Goal: Task Accomplishment & Management: Manage account settings

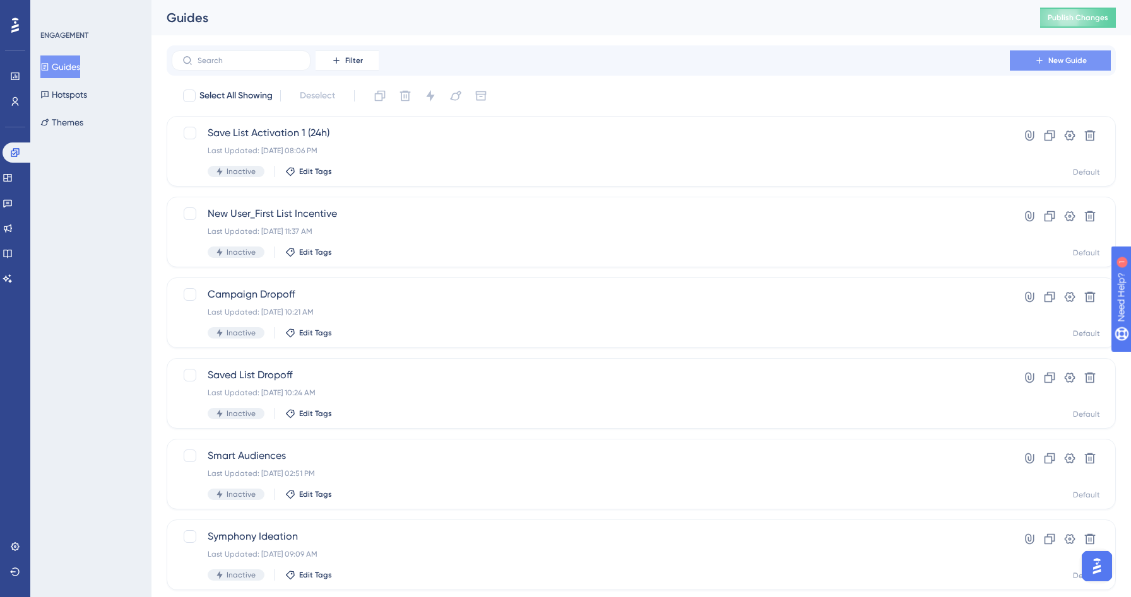
click at [1073, 58] on span "New Guide" at bounding box center [1067, 61] width 38 height 10
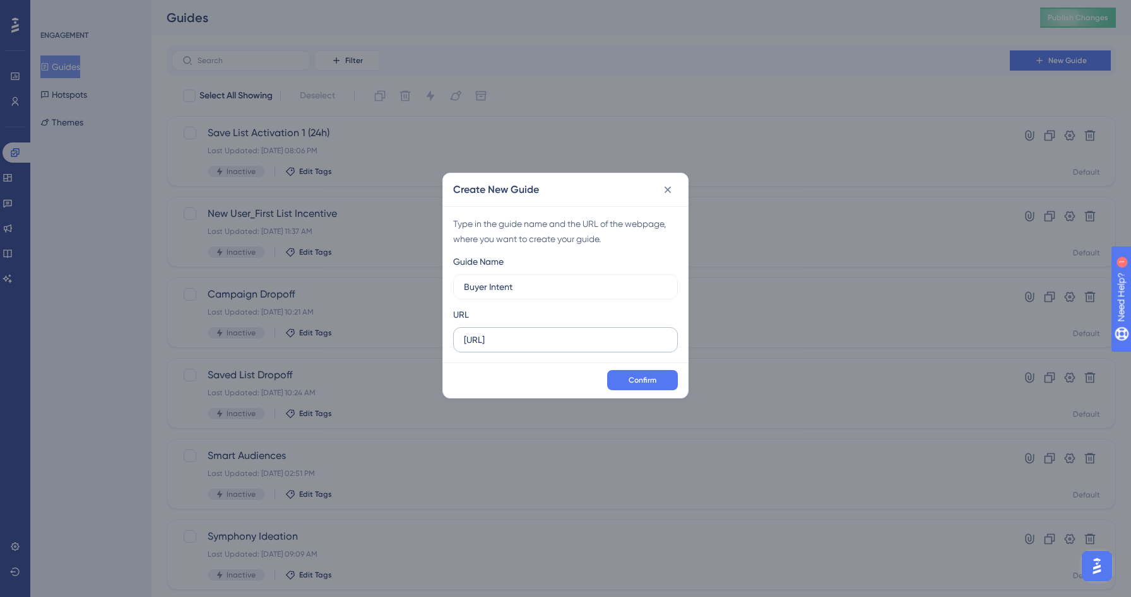
type input "Buyer Intent"
drag, startPoint x: 591, startPoint y: 338, endPoint x: 407, endPoint y: 338, distance: 184.2
click at [407, 338] on div "Create New Guide Type in the guide name and the URL of the webpage, where you w…" at bounding box center [565, 298] width 1131 height 597
click at [667, 188] on icon at bounding box center [667, 189] width 7 height 7
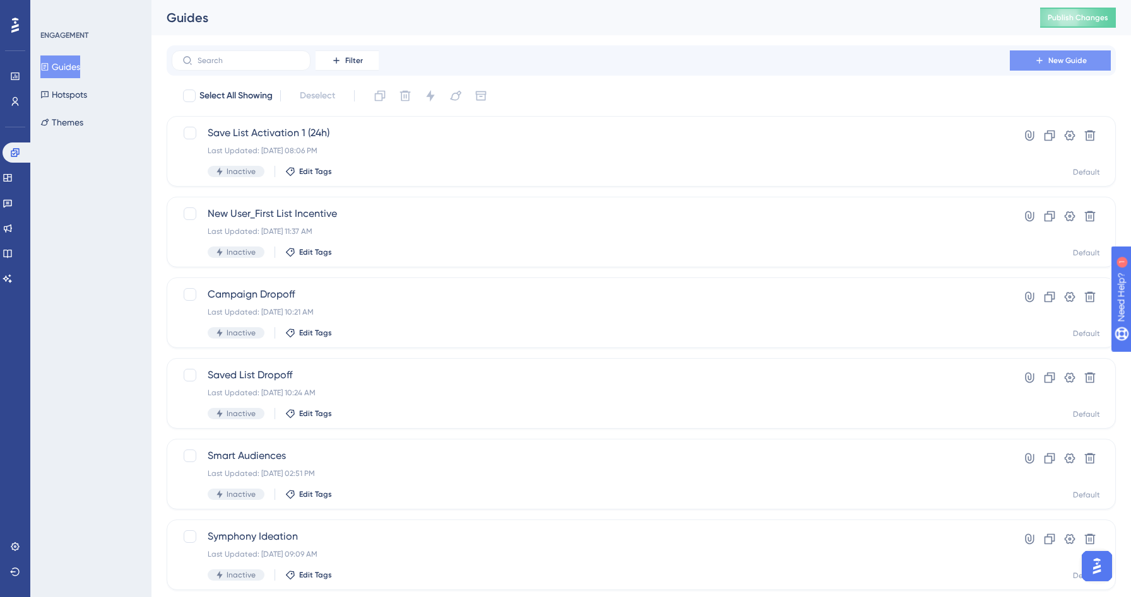
click at [1069, 66] on button "New Guide" at bounding box center [1059, 60] width 101 height 20
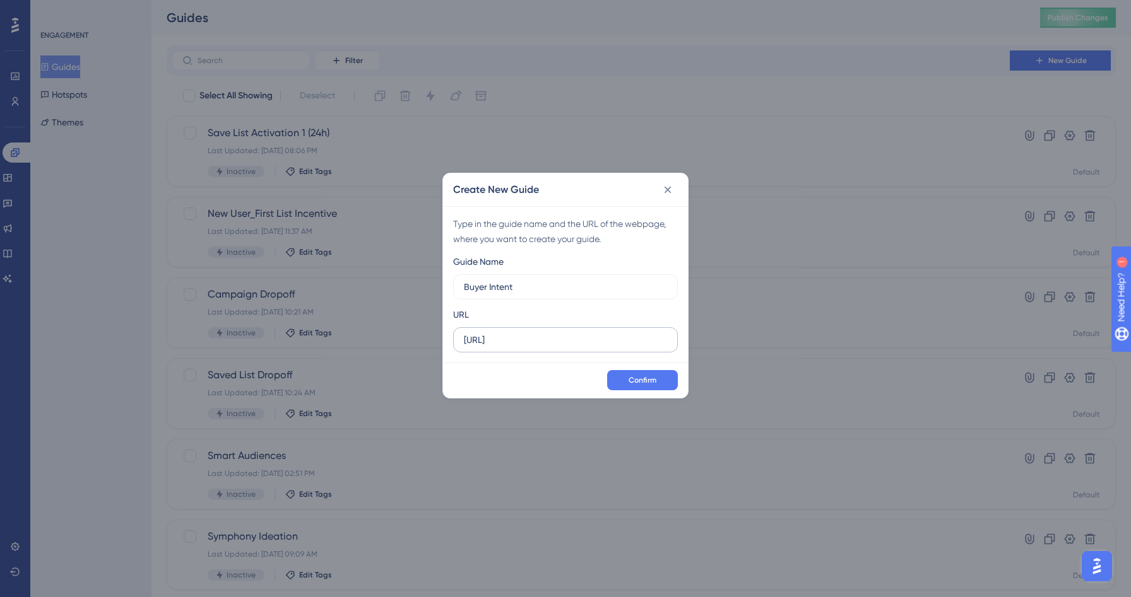
type input "Buyer Intent"
click at [589, 336] on input "[URL]" at bounding box center [565, 340] width 203 height 14
paste input "s://[DOMAIN_NAME][URL]"
type input "[URL][DOMAIN_NAME]"
click at [661, 350] on label "[URL][DOMAIN_NAME]" at bounding box center [565, 339] width 225 height 25
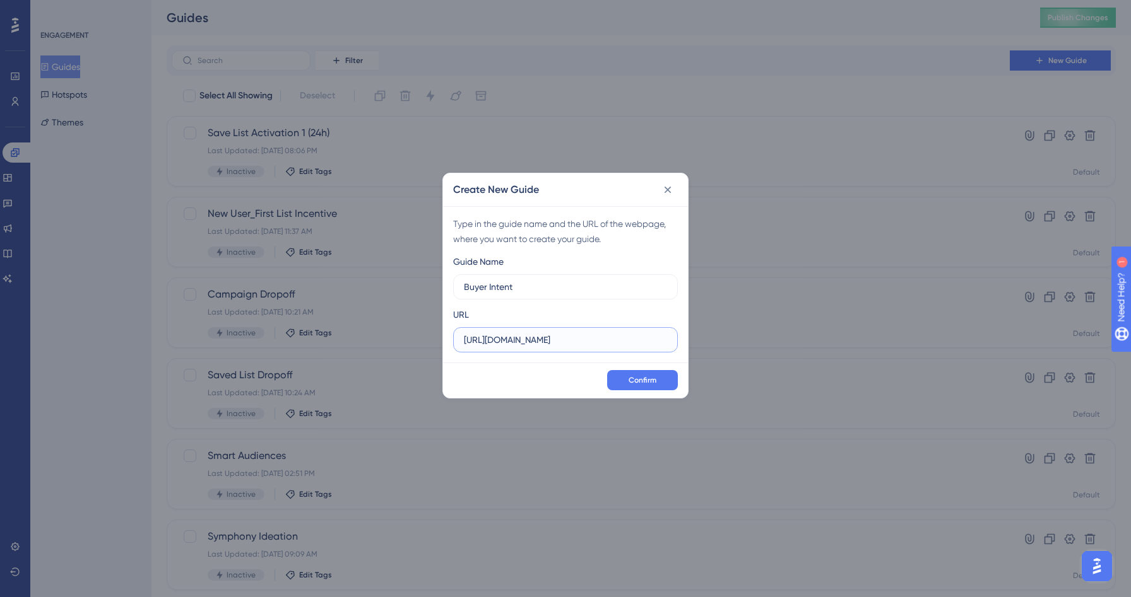
click at [661, 347] on input "[URL][DOMAIN_NAME]" at bounding box center [565, 340] width 203 height 14
click at [650, 380] on span "Confirm" at bounding box center [642, 380] width 28 height 10
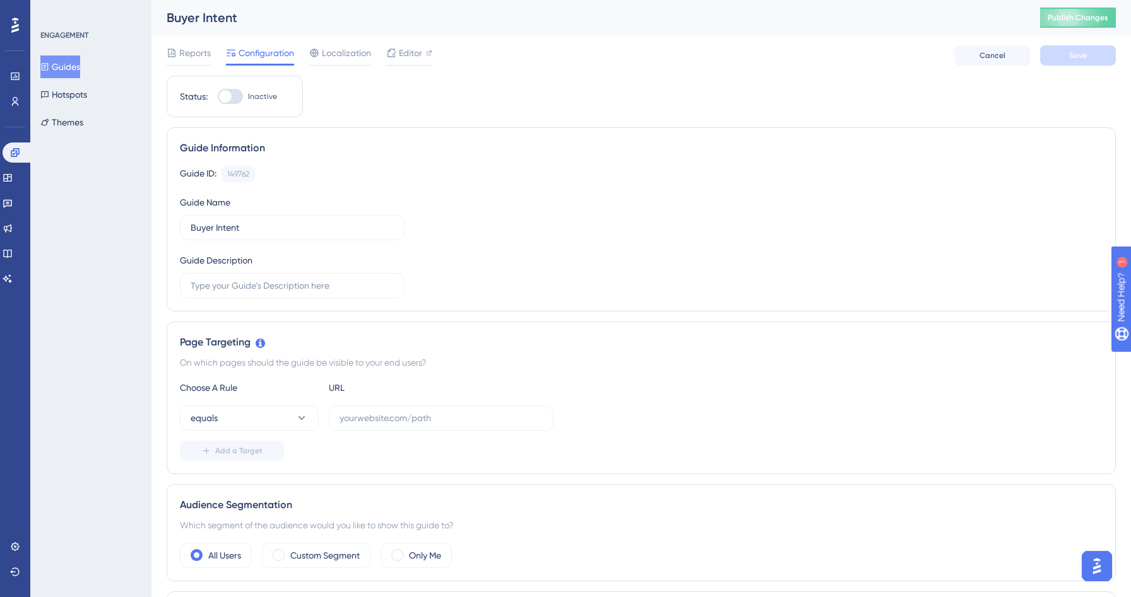
click at [69, 66] on button "Guides" at bounding box center [60, 67] width 40 height 23
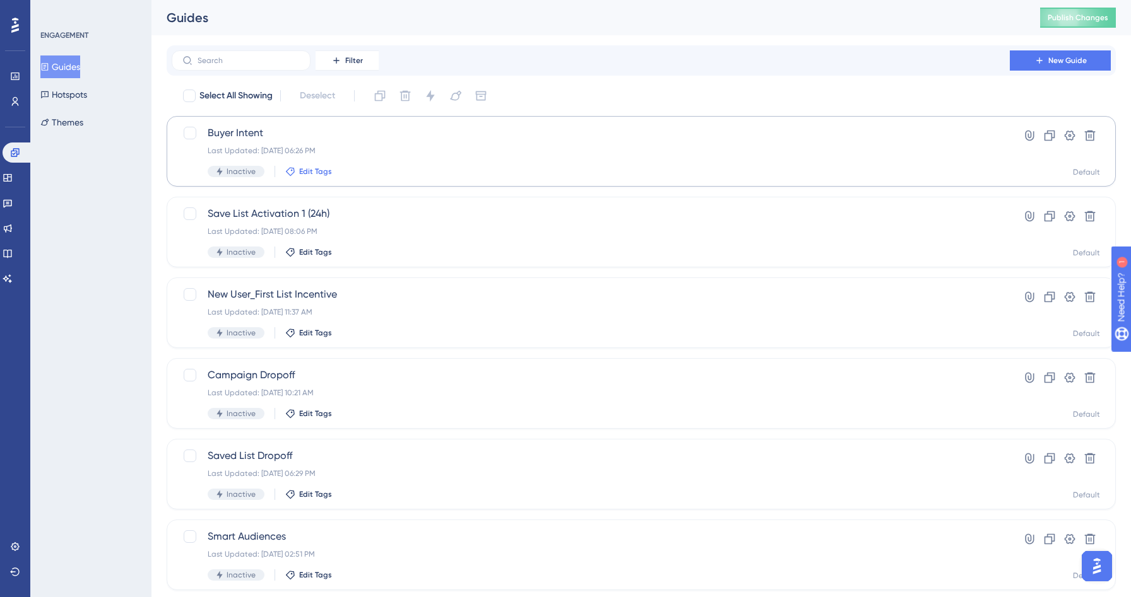
click at [307, 172] on span "Edit Tags" at bounding box center [315, 172] width 33 height 10
type input "O"
click at [298, 290] on div at bounding box center [300, 291] width 10 height 10
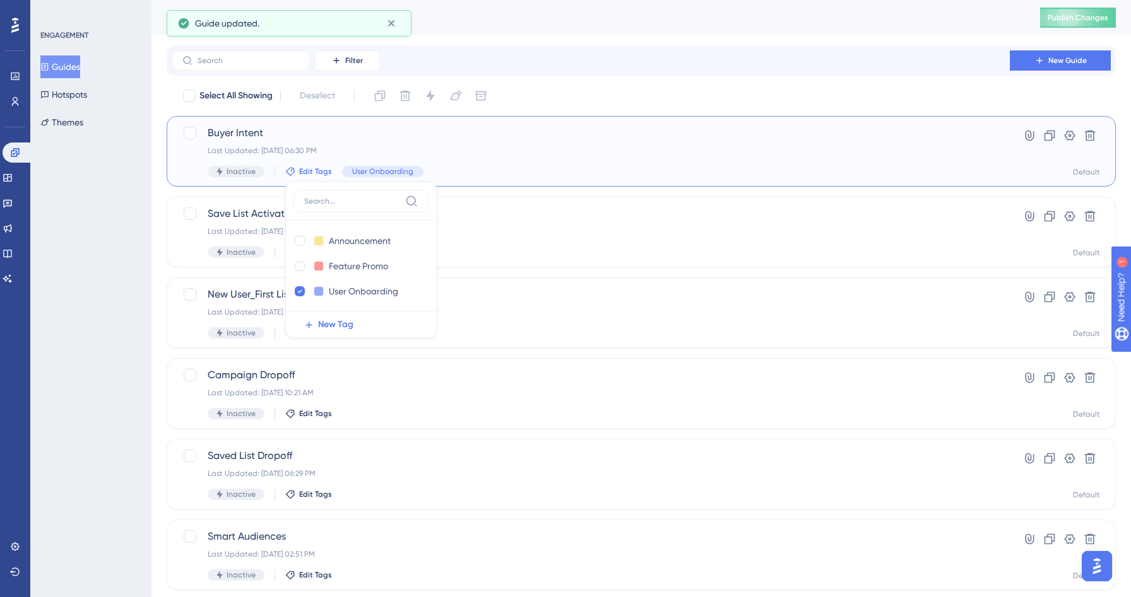
checkbox input "true"
click at [637, 33] on div "Guides Publish Changes" at bounding box center [640, 17] width 979 height 35
click at [376, 136] on span "Buyer Intent" at bounding box center [591, 133] width 766 height 15
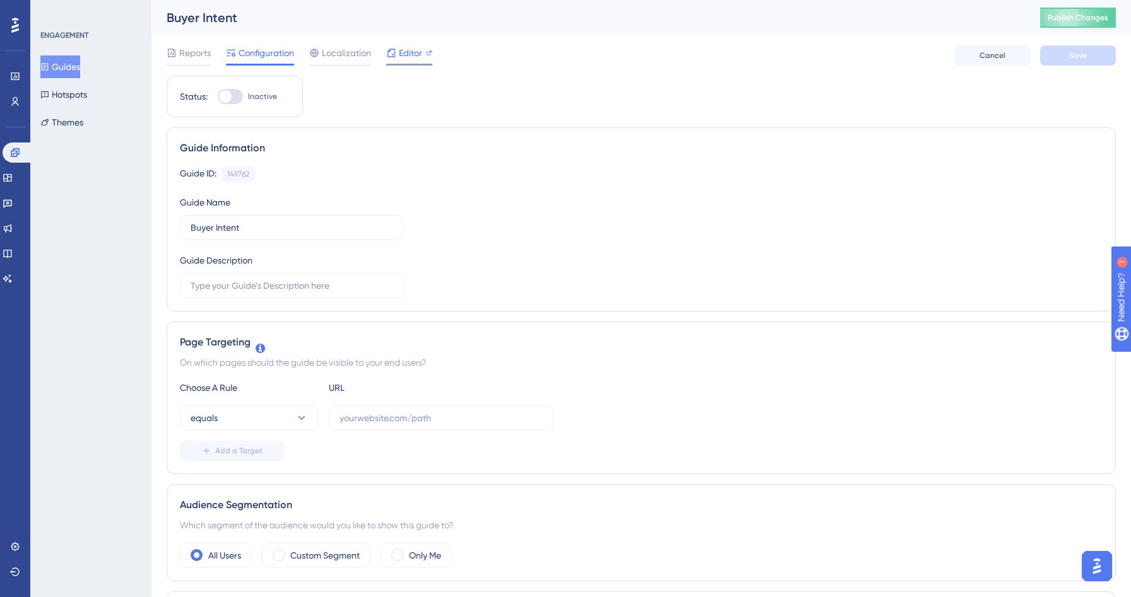
click at [404, 60] on span "Editor" at bounding box center [410, 52] width 23 height 15
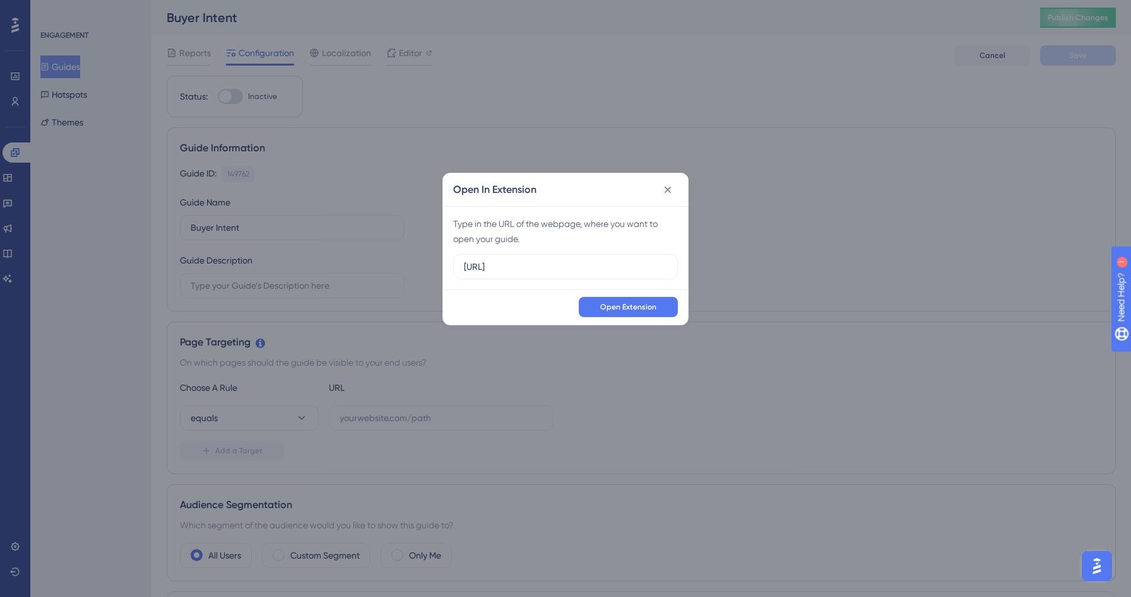
click at [567, 251] on div "Type in the URL of the webpage, where you want to open your guide. [URL]" at bounding box center [565, 247] width 245 height 83
click at [584, 262] on input "[URL]" at bounding box center [565, 267] width 203 height 14
paste input "s://[DOMAIN_NAME][URL]"
type input "[URL][DOMAIN_NAME]"
click at [630, 221] on div "Type in the URL of the webpage, where you want to open your guide." at bounding box center [565, 231] width 225 height 30
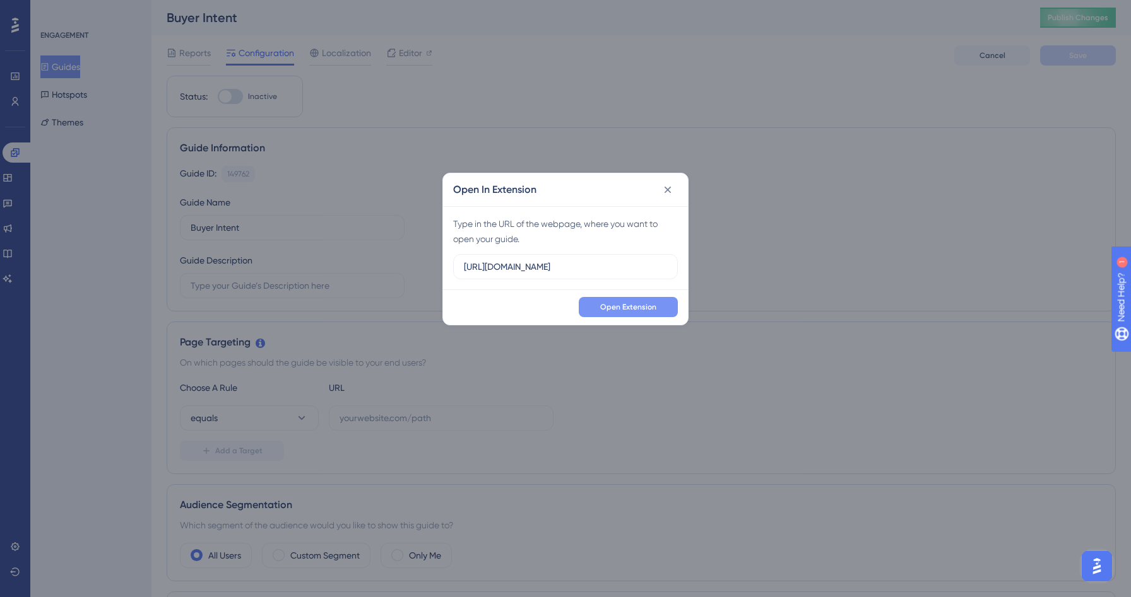
click at [627, 304] on span "Open Extension" at bounding box center [628, 307] width 56 height 10
click at [658, 192] on button at bounding box center [667, 190] width 20 height 20
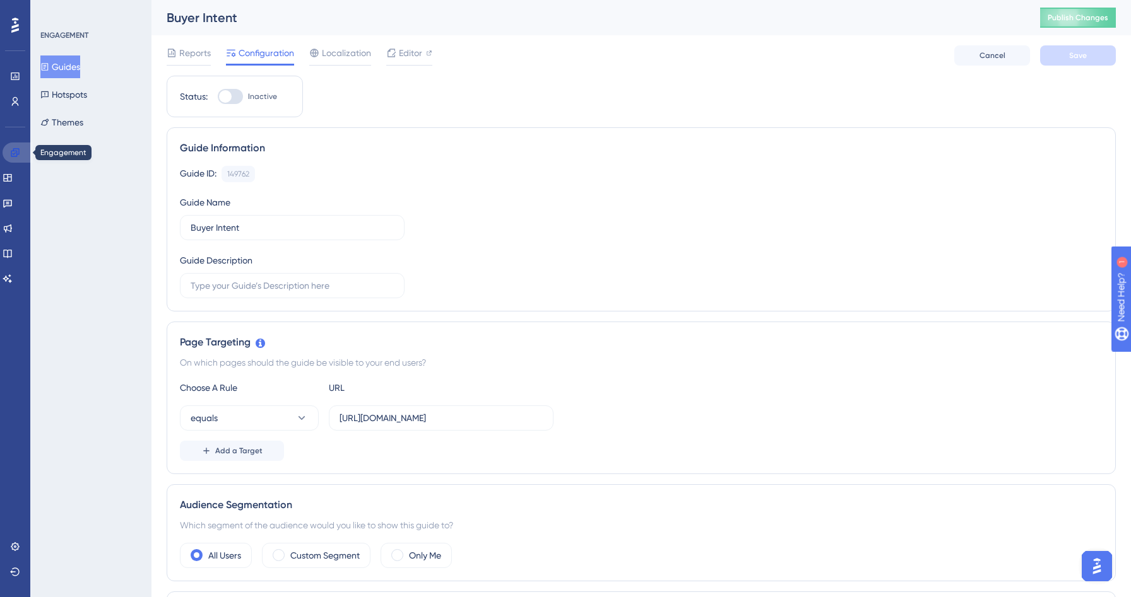
click at [21, 149] on link at bounding box center [18, 153] width 30 height 20
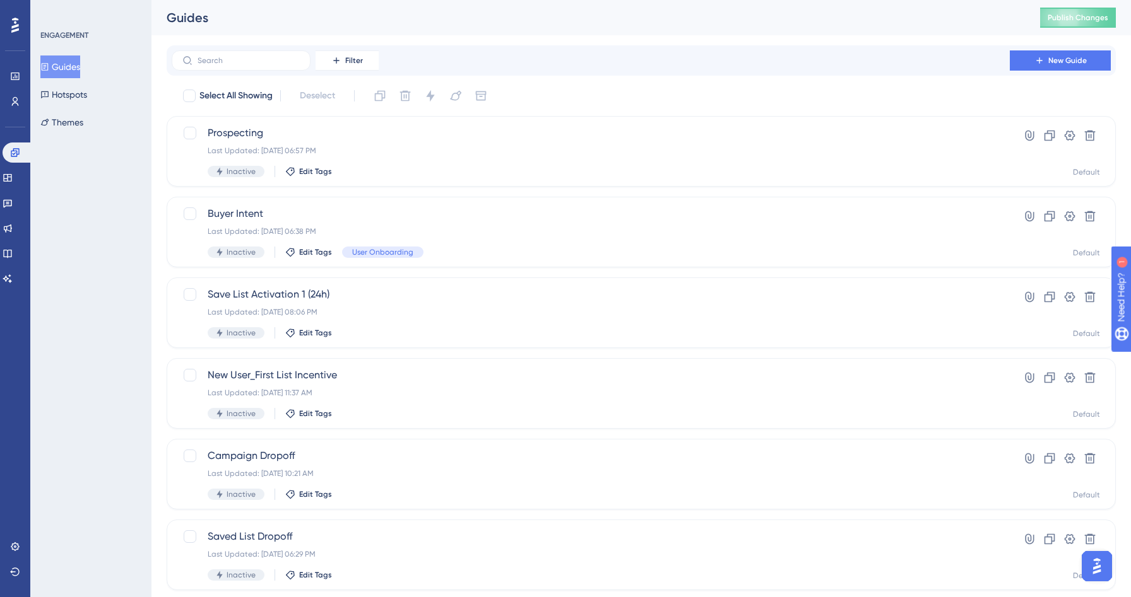
click at [75, 68] on button "Guides" at bounding box center [60, 67] width 40 height 23
click at [310, 170] on span "Edit Tags" at bounding box center [315, 172] width 33 height 10
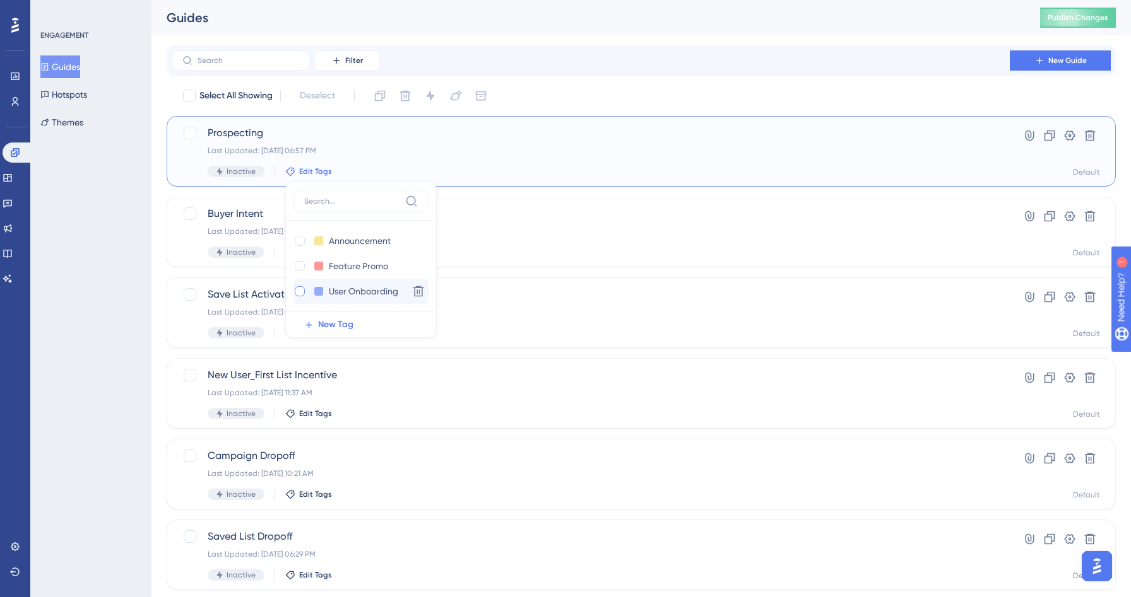
click at [295, 288] on div at bounding box center [300, 291] width 10 height 10
checkbox input "true"
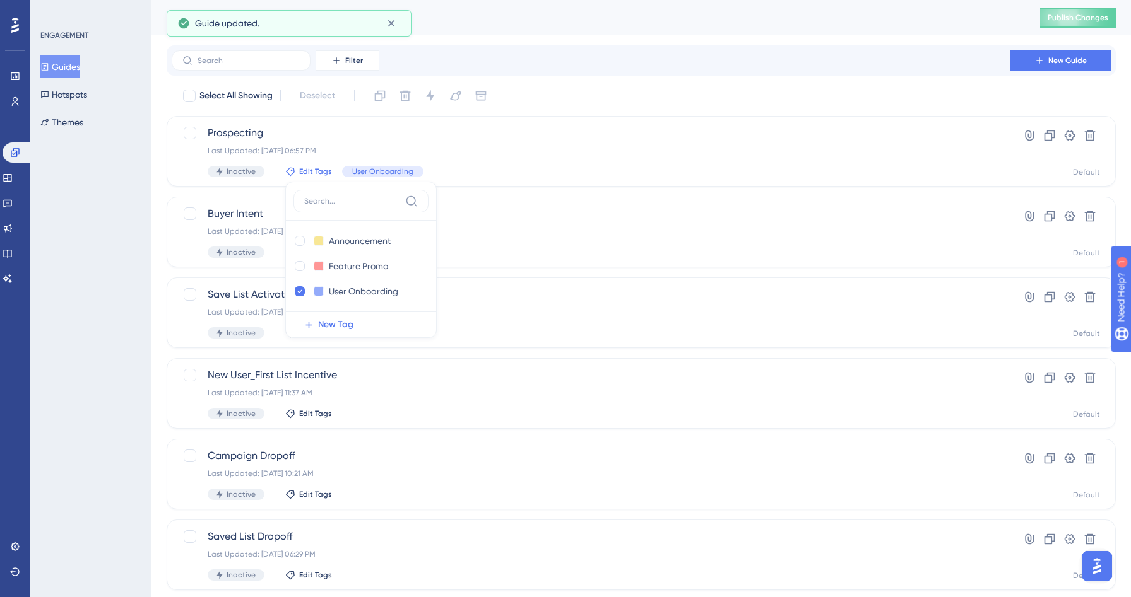
click at [590, 64] on div "Filter New Guide" at bounding box center [641, 60] width 939 height 20
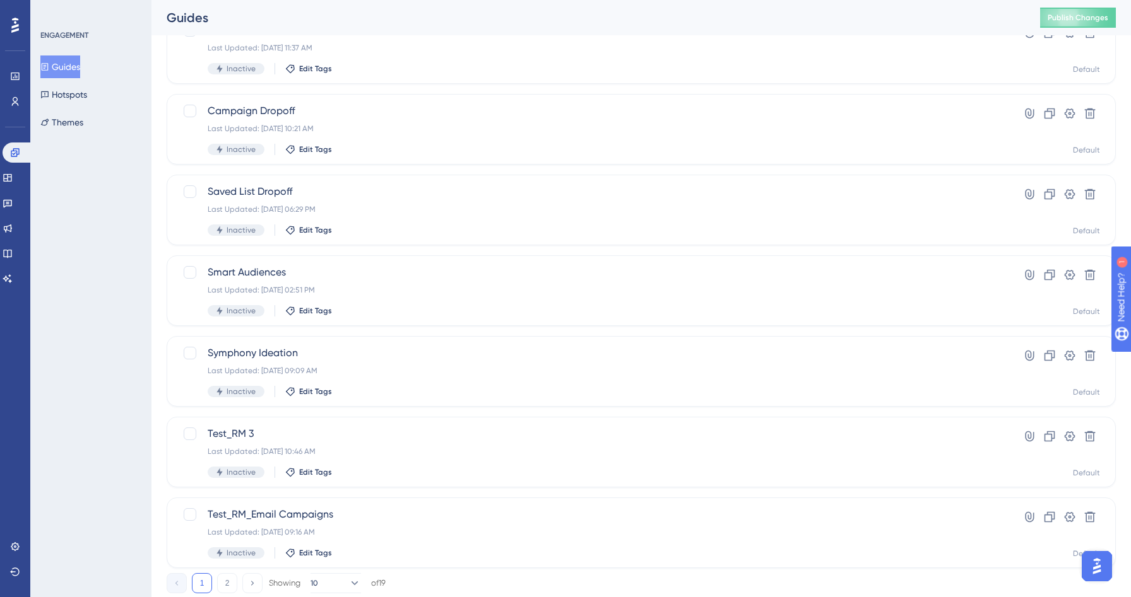
scroll to position [382, 0]
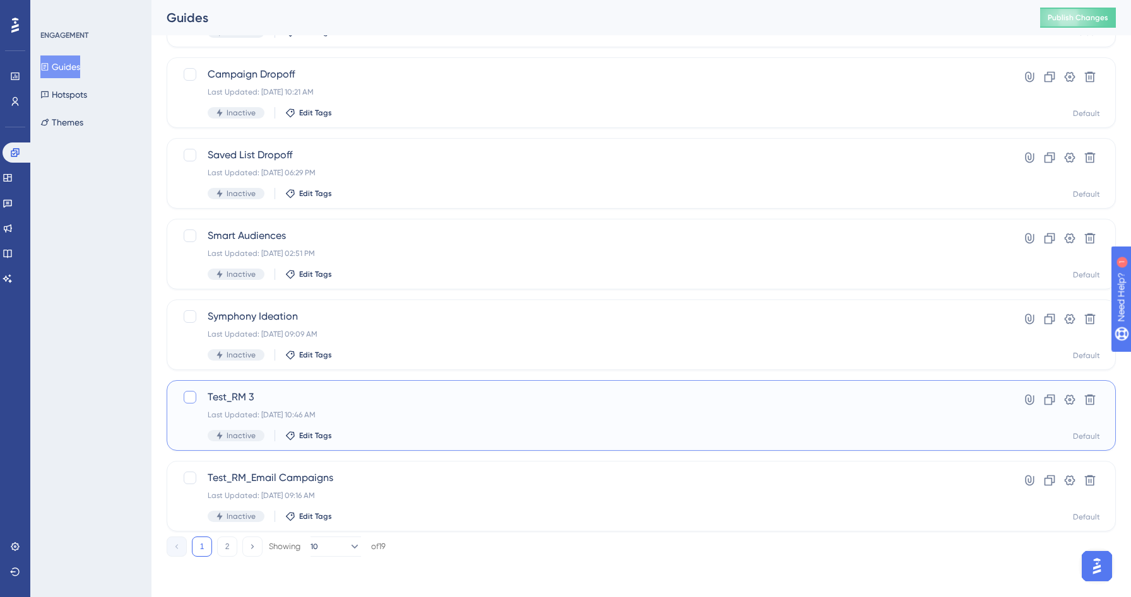
click at [187, 396] on div at bounding box center [190, 397] width 13 height 13
checkbox input "true"
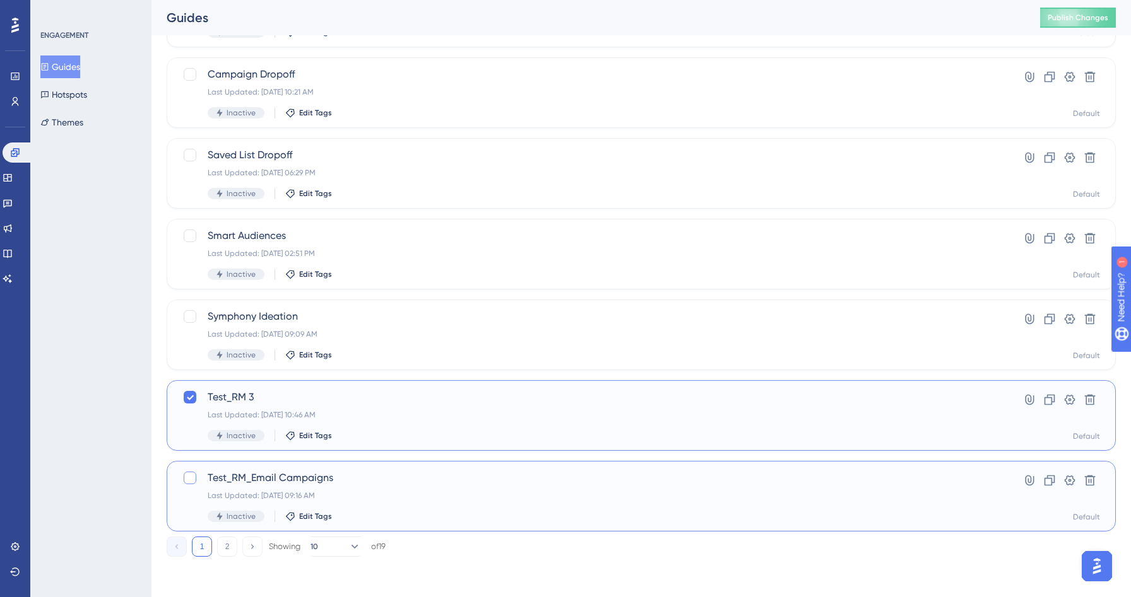
click at [192, 476] on div at bounding box center [190, 478] width 13 height 13
click at [192, 476] on icon at bounding box center [190, 478] width 8 height 10
checkbox input "false"
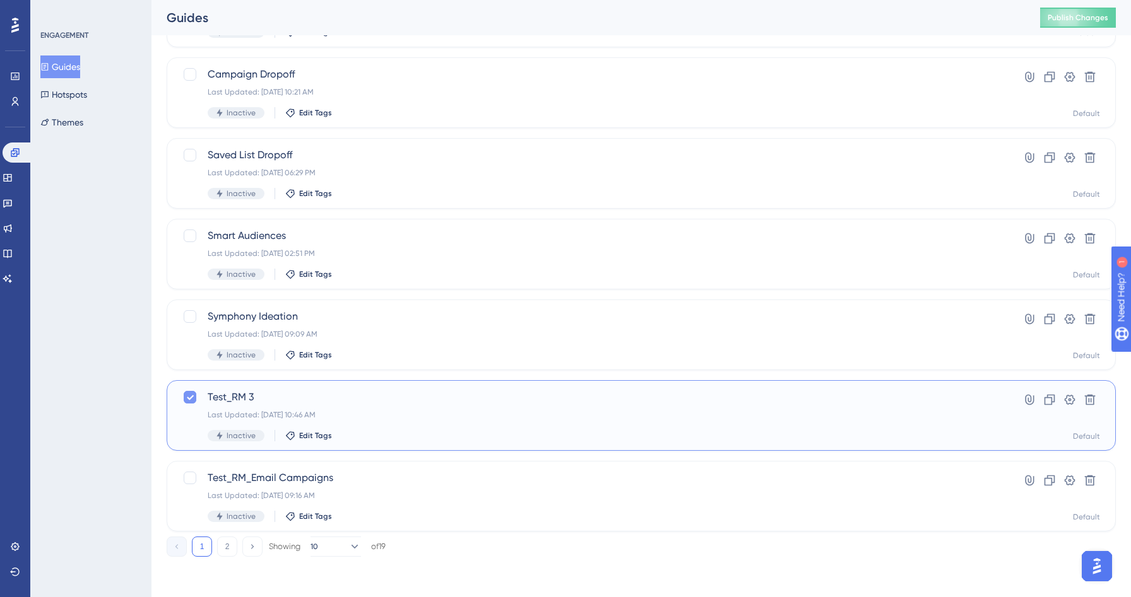
click at [189, 401] on icon at bounding box center [190, 397] width 8 height 10
checkbox input "false"
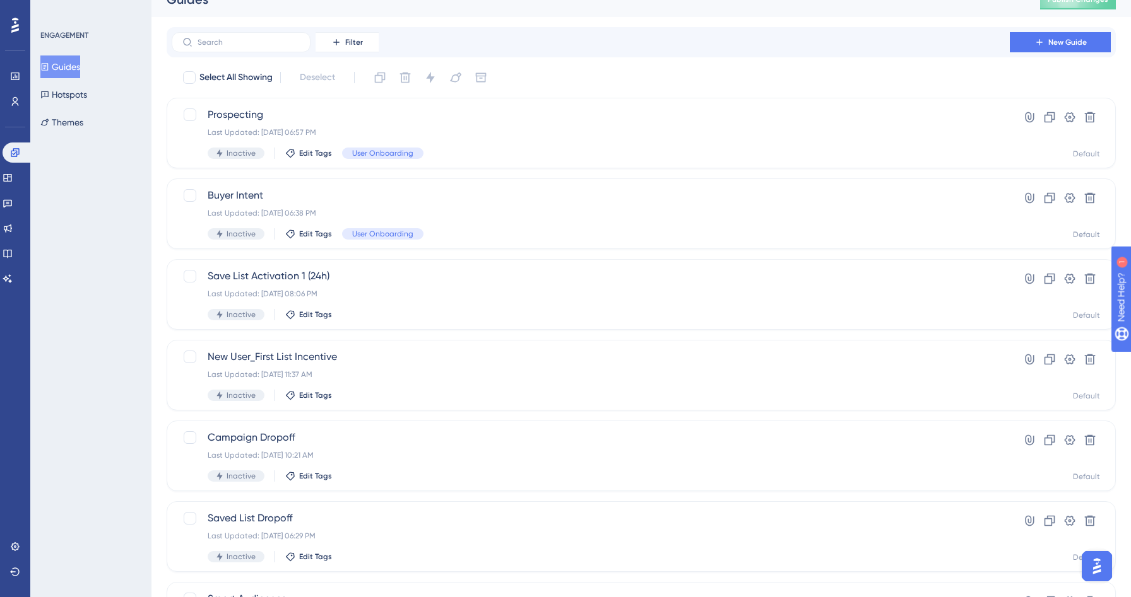
scroll to position [0, 0]
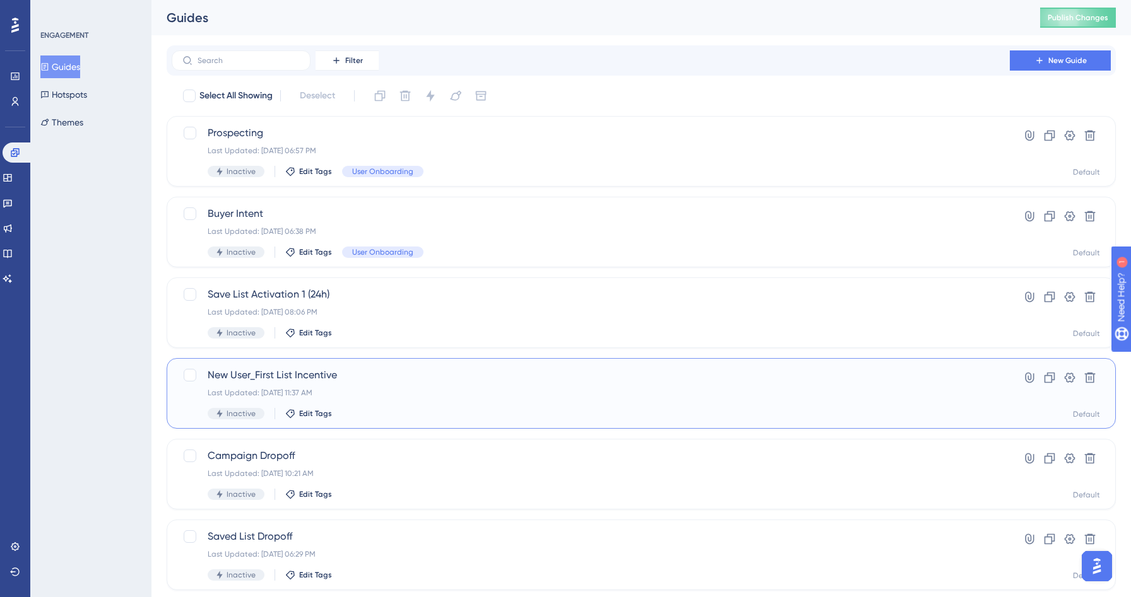
click at [194, 410] on div "New User_First List Incentive Last Updated: [DATE] 11:37 AM Inactive Edit Tags" at bounding box center [577, 394] width 791 height 52
